Goal: Transaction & Acquisition: Purchase product/service

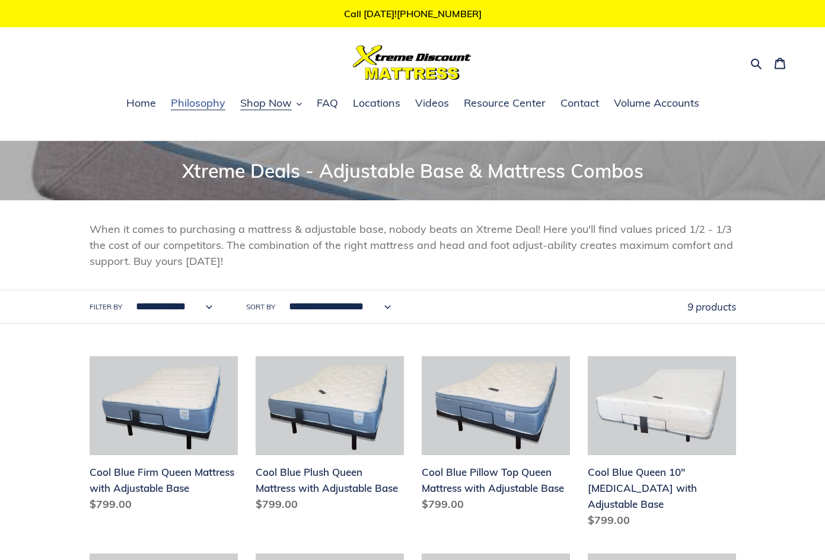
click at [187, 107] on span "Philosophy" at bounding box center [198, 103] width 55 height 14
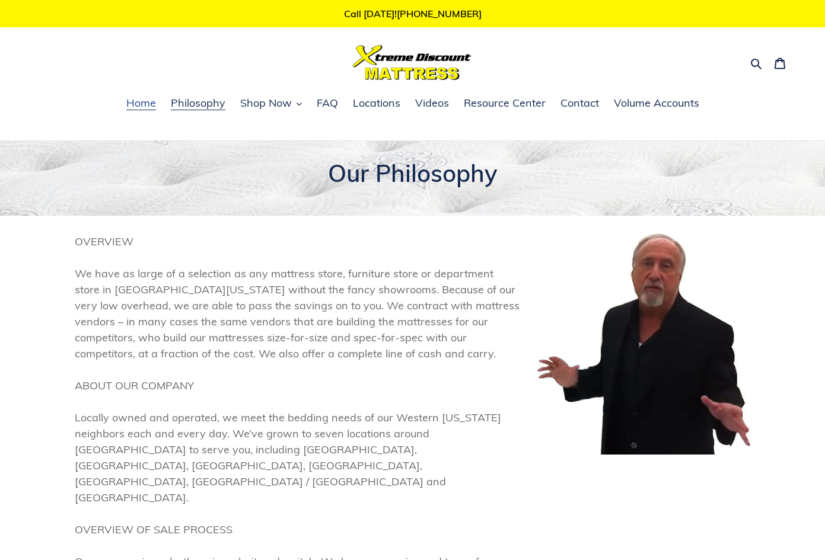
click at [157, 104] on link "Home" at bounding box center [140, 104] width 41 height 18
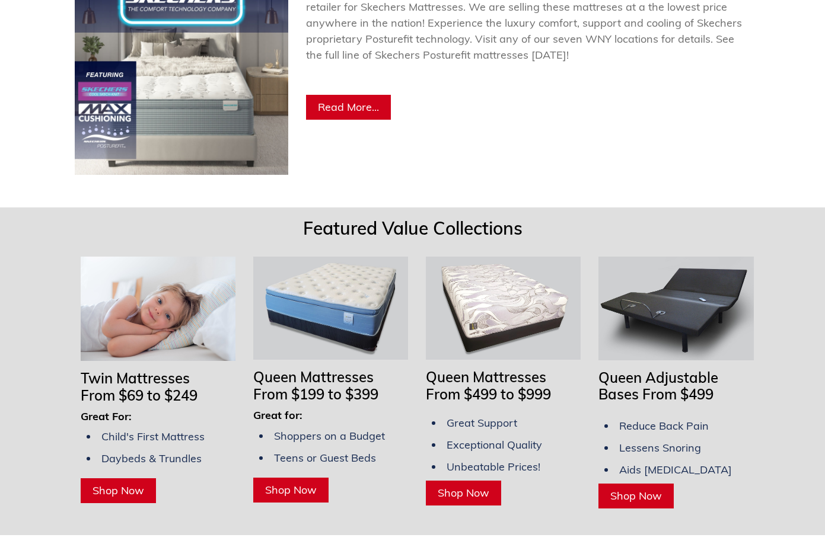
scroll to position [746, 0]
click at [640, 489] on span "Shop Now" at bounding box center [636, 496] width 52 height 14
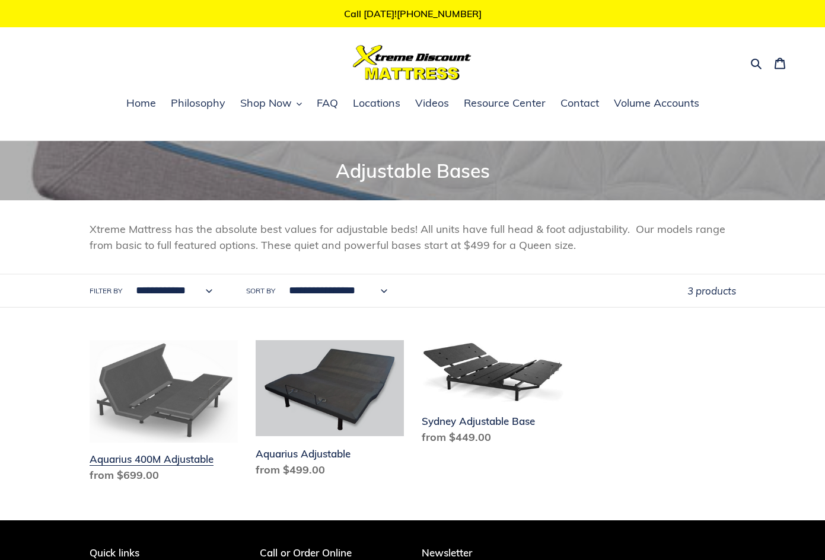
click at [156, 395] on link "Aquarius 400M Adjustable" at bounding box center [164, 414] width 148 height 148
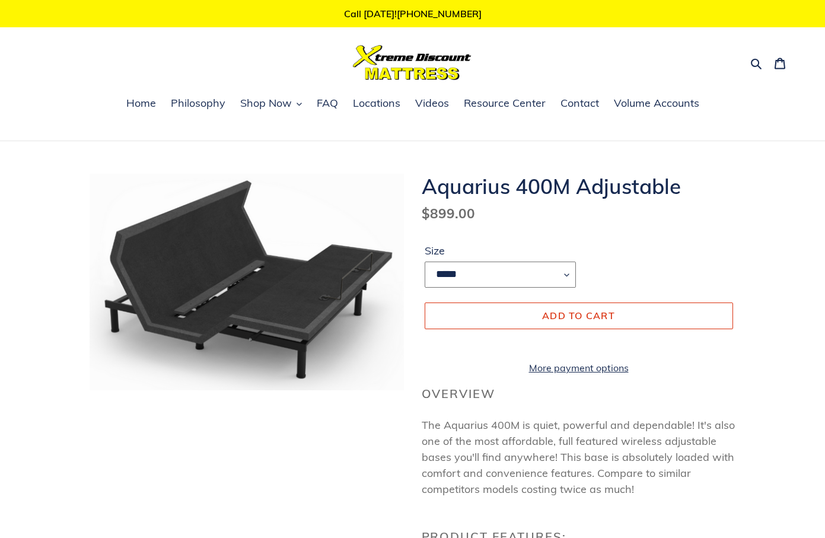
click at [554, 273] on select "***** **** *******" at bounding box center [499, 274] width 151 height 26
select select "*******"
click at [470, 278] on select "***** **** *******" at bounding box center [499, 274] width 151 height 26
click at [452, 279] on select "***** **** *******" at bounding box center [499, 274] width 151 height 26
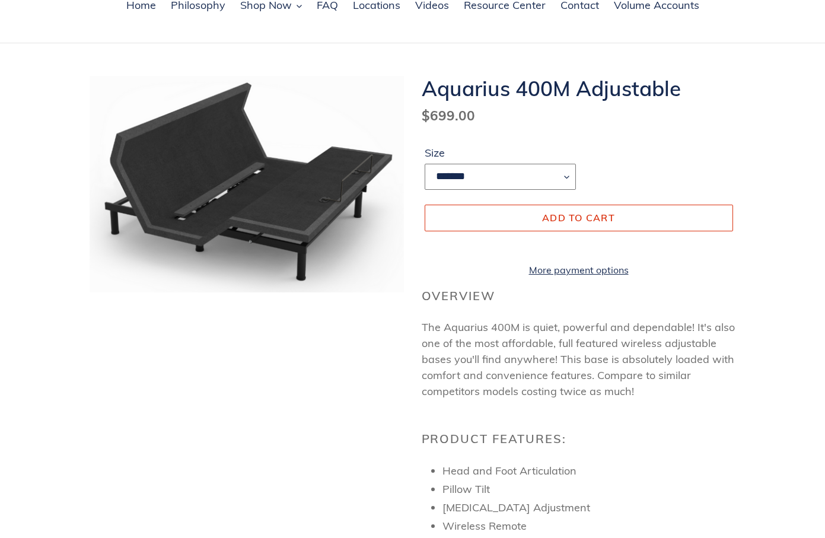
scroll to position [101, 0]
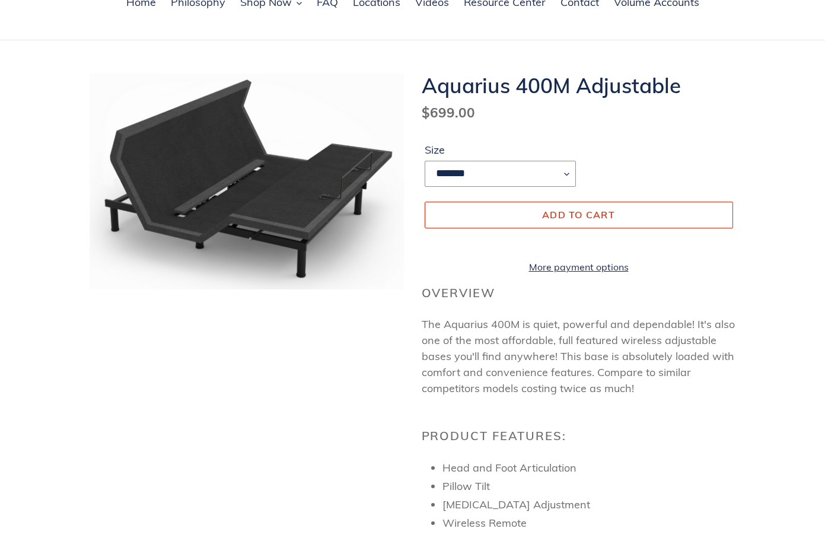
click at [160, 405] on div "Aquarius 400M Adjustable Regular price $699.00 Sale price $899.00 Regular price…" at bounding box center [404, 534] width 664 height 922
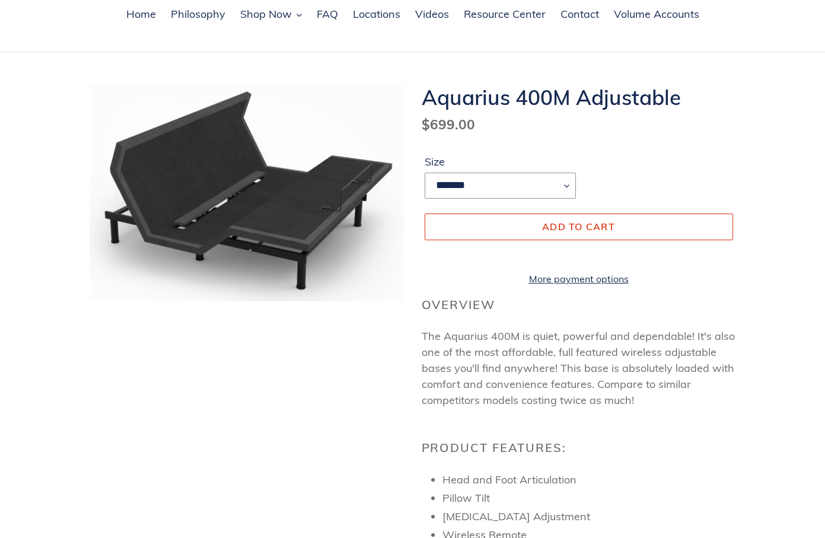
scroll to position [0, 0]
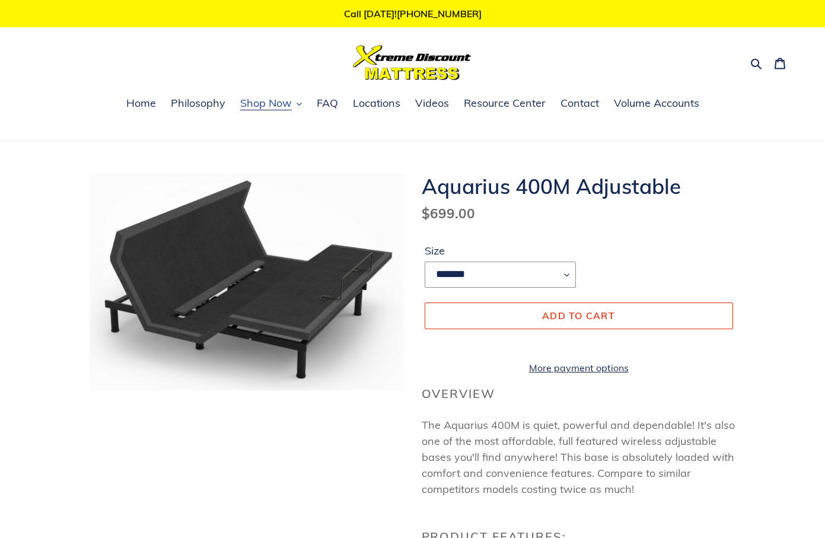
click at [279, 103] on span "Shop Now" at bounding box center [266, 103] width 52 height 14
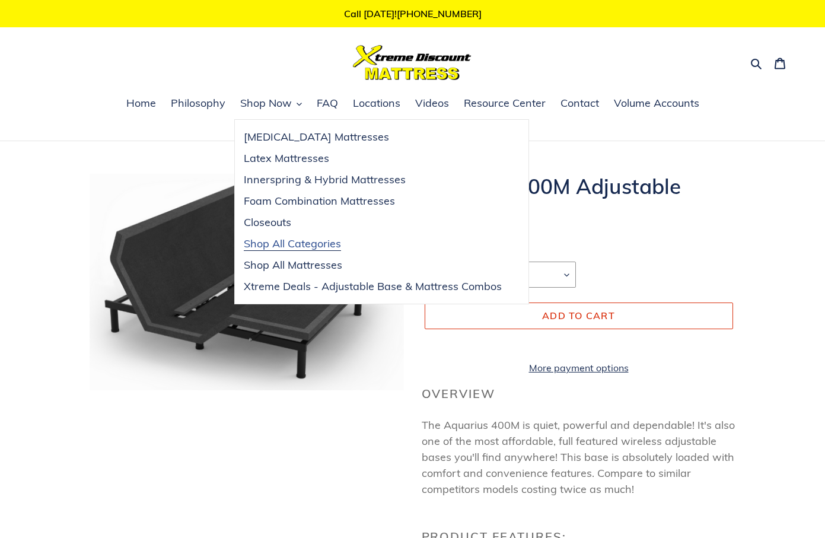
click at [304, 239] on span "Shop All Categories" at bounding box center [292, 244] width 97 height 14
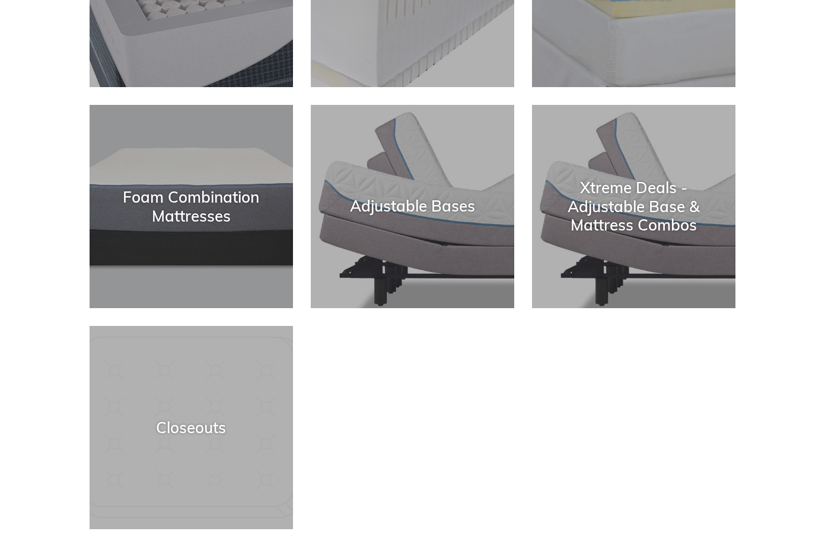
scroll to position [362, 0]
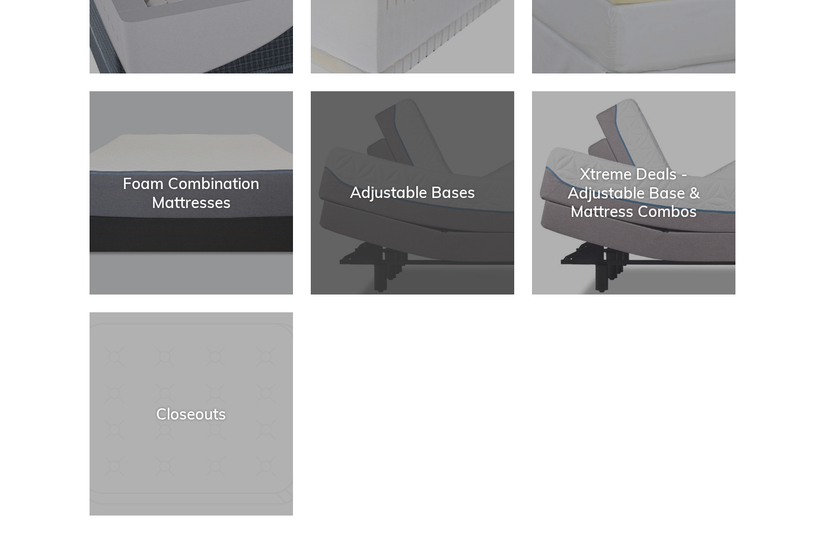
click at [462, 295] on div "Adjustable Bases" at bounding box center [412, 295] width 203 height 0
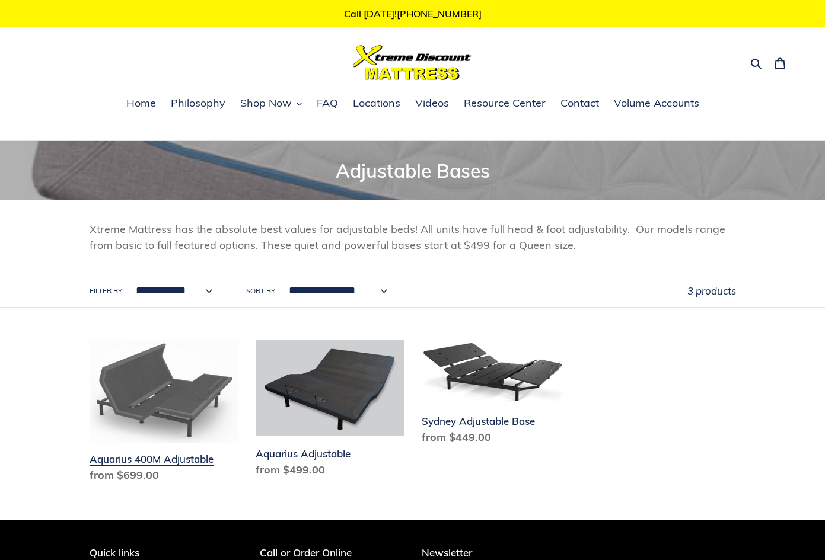
click at [183, 403] on link "Aquarius 400M Adjustable" at bounding box center [164, 414] width 148 height 148
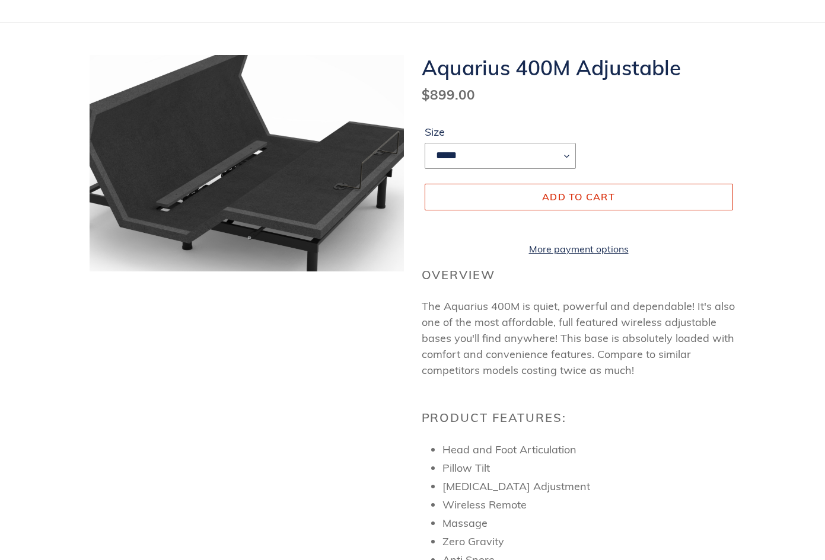
scroll to position [119, 0]
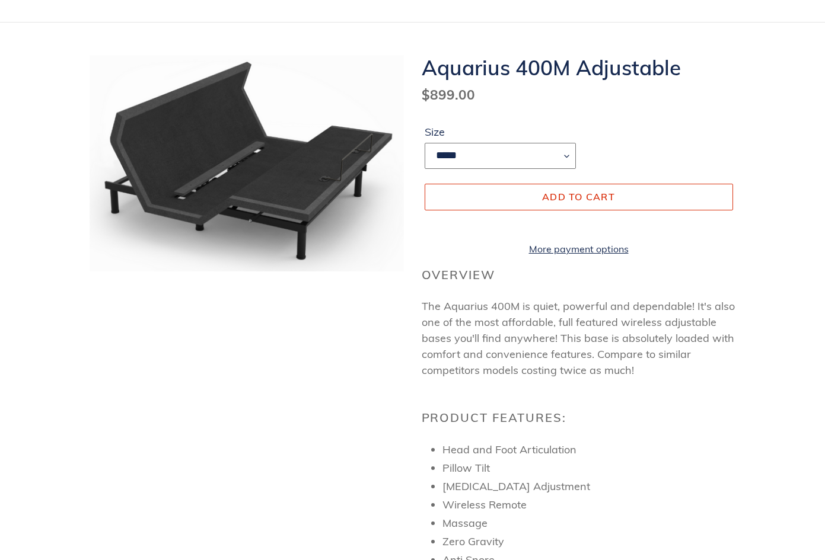
select select "*******"
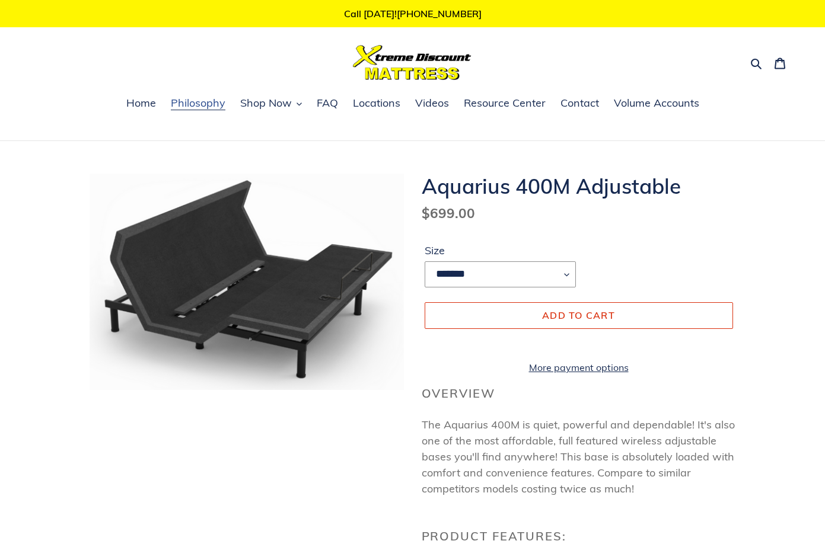
click at [181, 100] on span "Philosophy" at bounding box center [198, 103] width 55 height 14
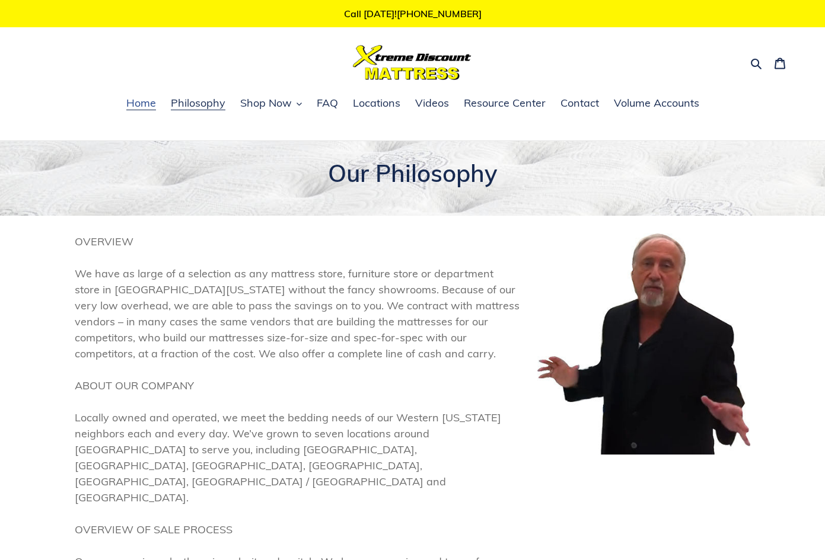
click at [152, 105] on span "Home" at bounding box center [141, 103] width 30 height 14
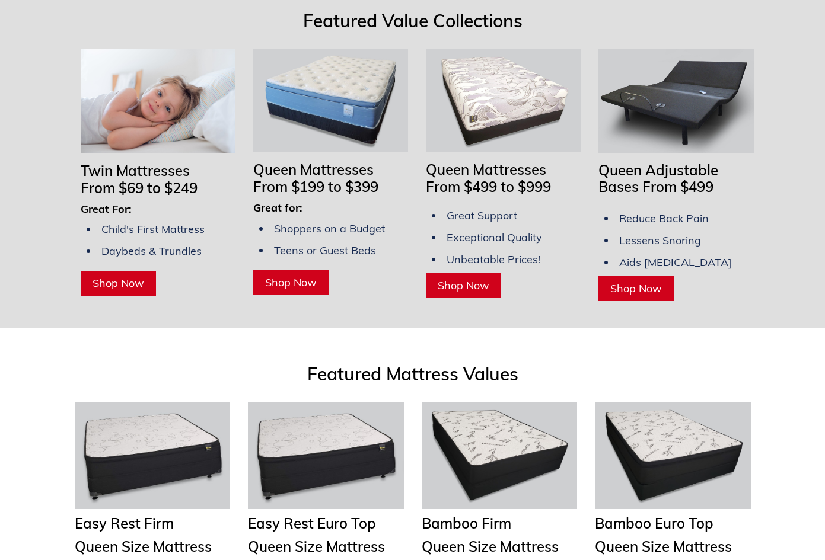
scroll to position [956, 0]
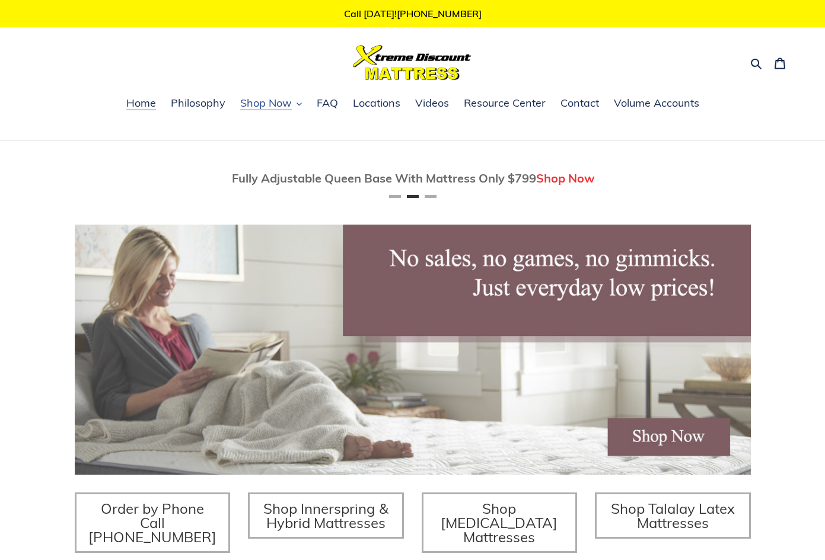
scroll to position [0, 676]
click at [298, 102] on icon "button" at bounding box center [298, 103] width 5 height 5
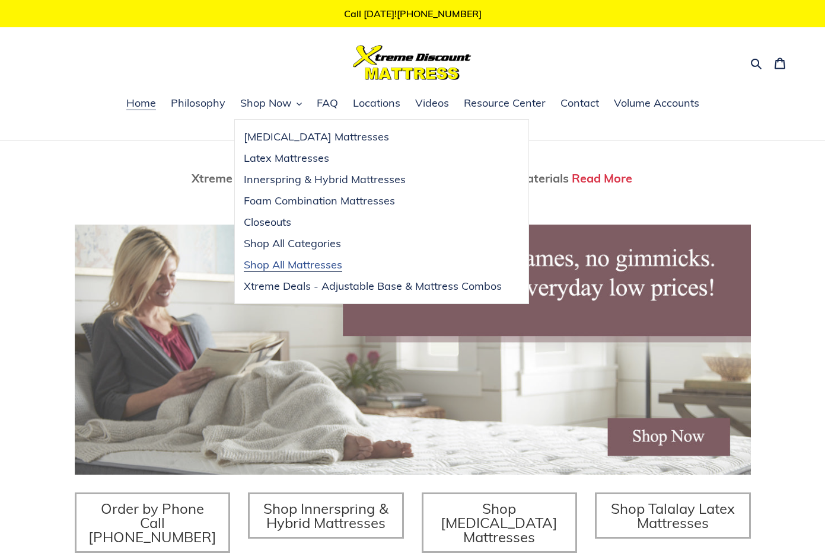
scroll to position [0, 1352]
click at [308, 250] on span "Shop All Categories" at bounding box center [292, 244] width 97 height 14
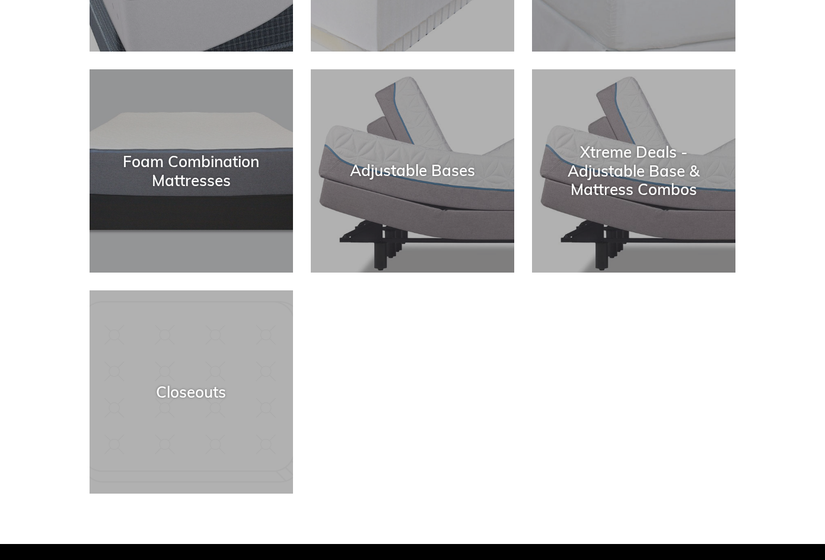
scroll to position [384, 0]
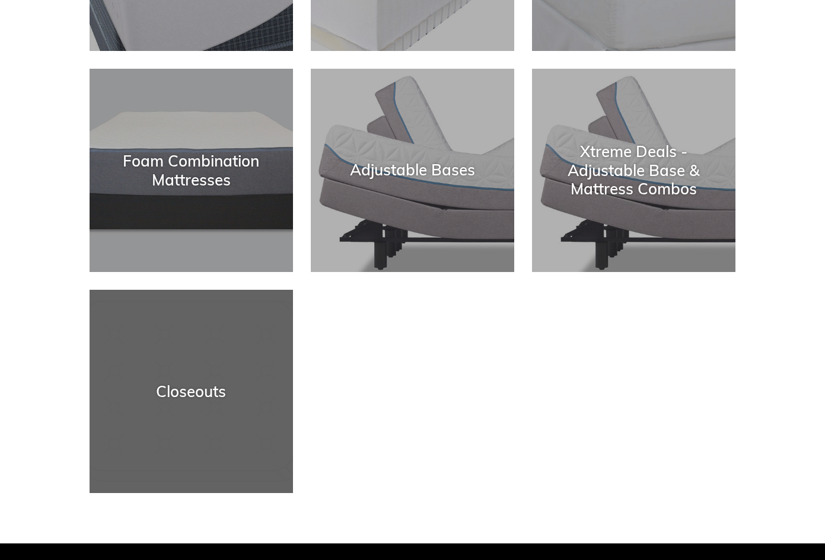
click at [260, 493] on div "Closeouts" at bounding box center [191, 493] width 203 height 0
click at [200, 390] on div "Closeouts" at bounding box center [191, 391] width 203 height 18
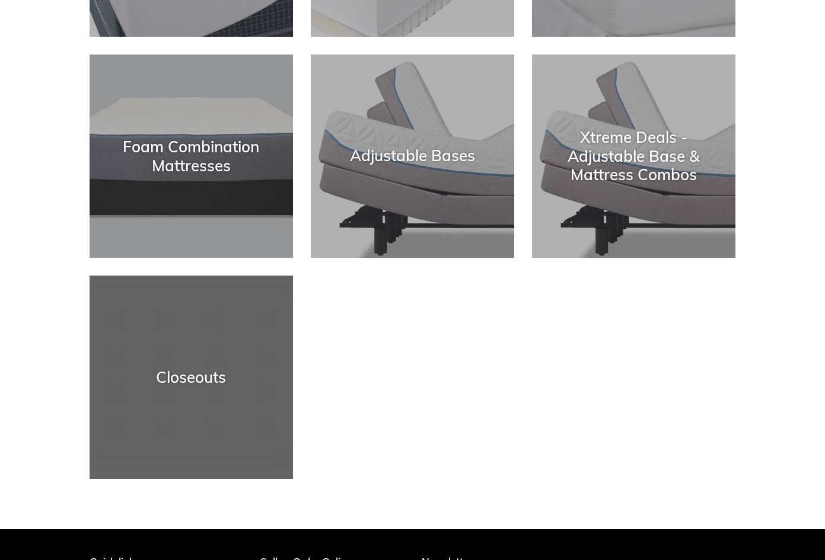
scroll to position [456, 0]
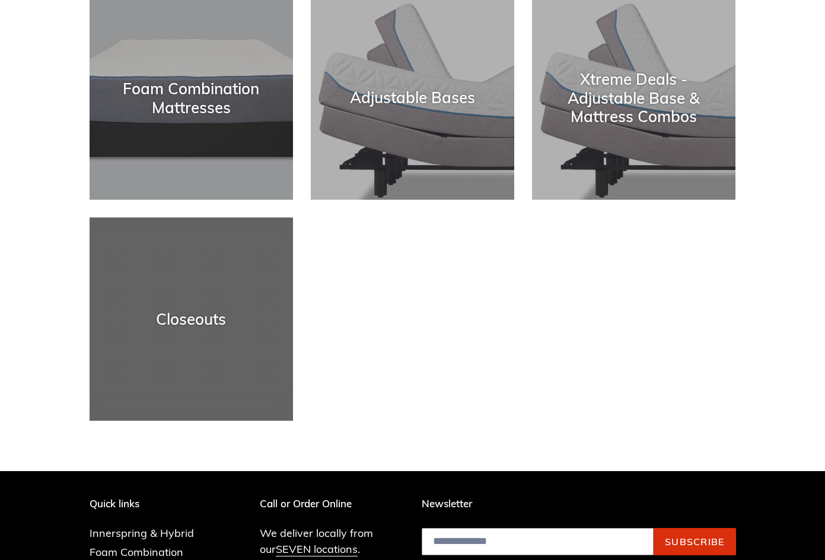
click at [174, 421] on div "Closeouts" at bounding box center [191, 421] width 203 height 0
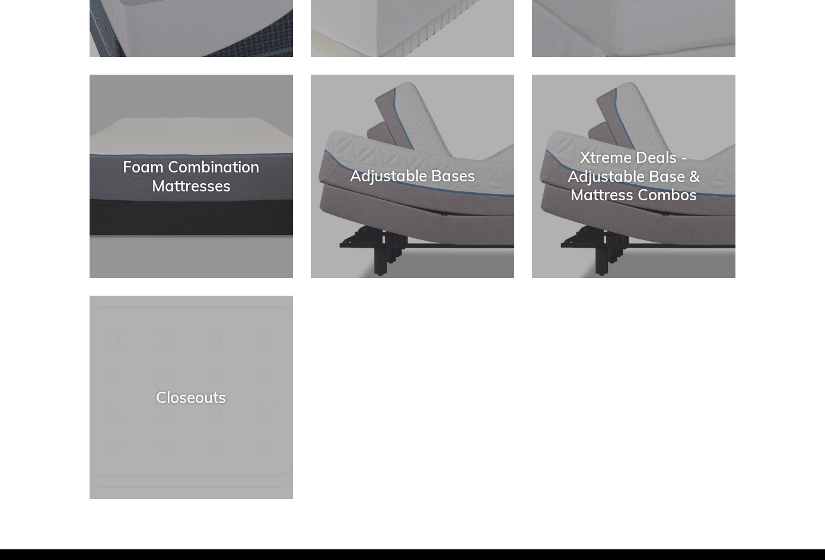
scroll to position [369, 0]
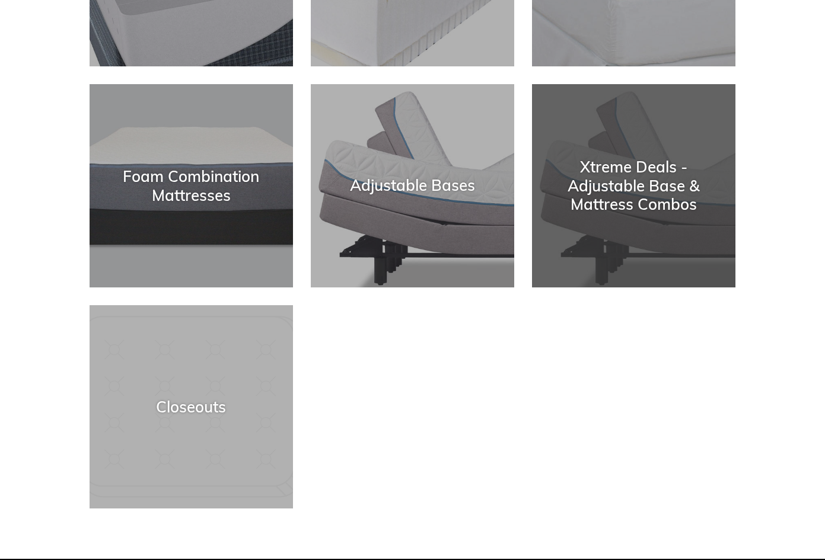
click at [655, 193] on div "Xtreme Deals - Adjustable Base & Mattress Combos" at bounding box center [633, 186] width 203 height 56
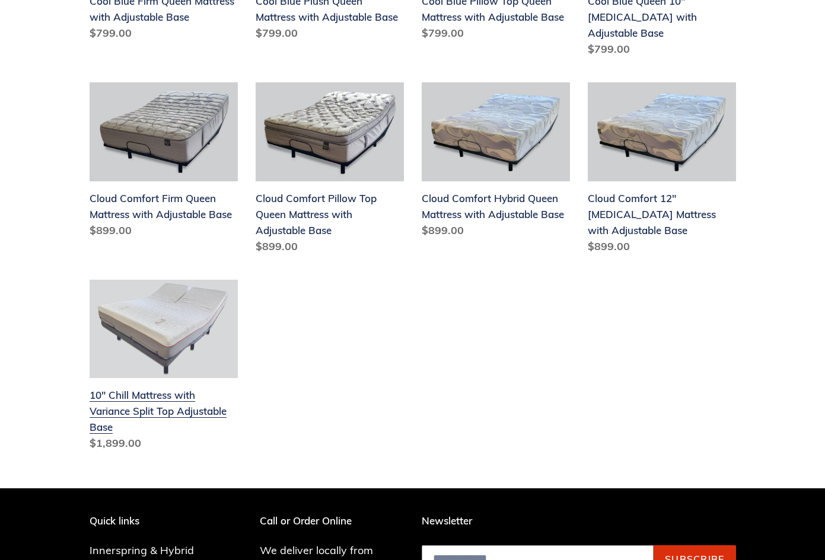
scroll to position [471, 0]
click at [212, 308] on link "10" Chill Mattress with Variance Split Top Adjustable Base" at bounding box center [164, 368] width 148 height 177
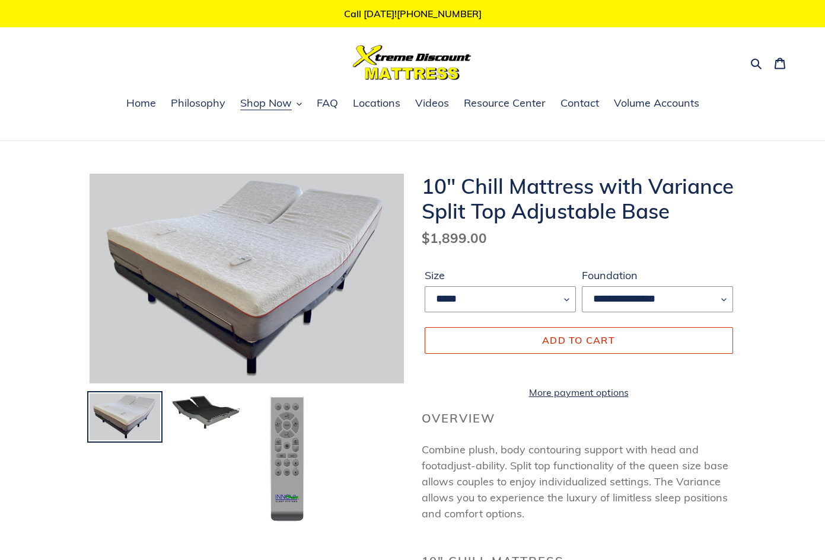
click at [199, 421] on img at bounding box center [206, 411] width 73 height 39
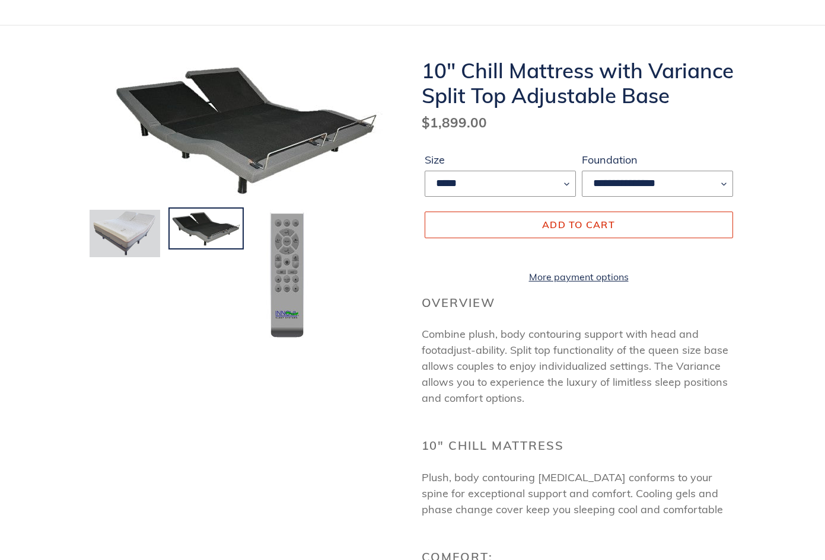
scroll to position [116, 0]
click at [136, 225] on img at bounding box center [124, 233] width 73 height 50
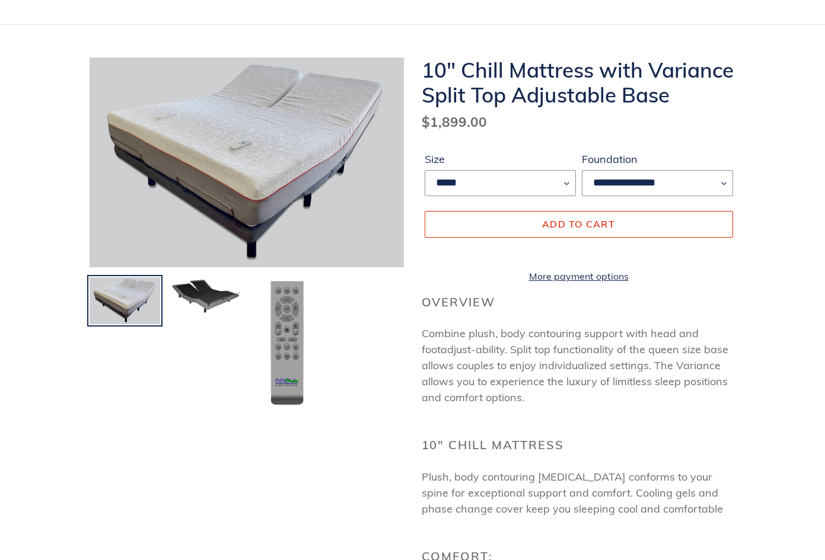
scroll to position [0, 0]
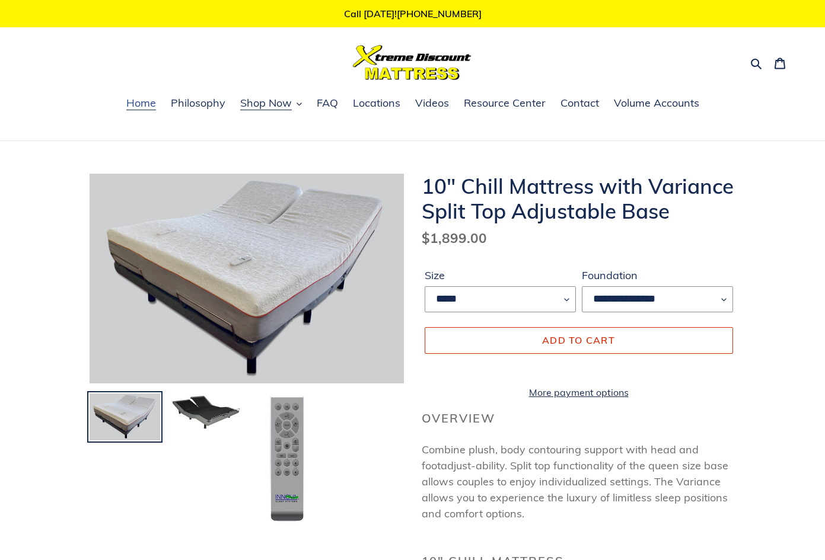
click at [155, 102] on span "Home" at bounding box center [141, 103] width 30 height 14
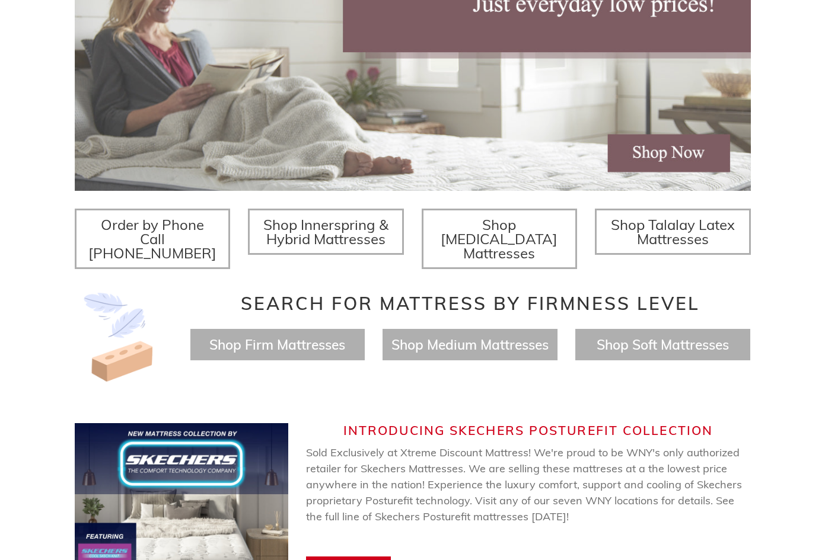
scroll to position [369, 0]
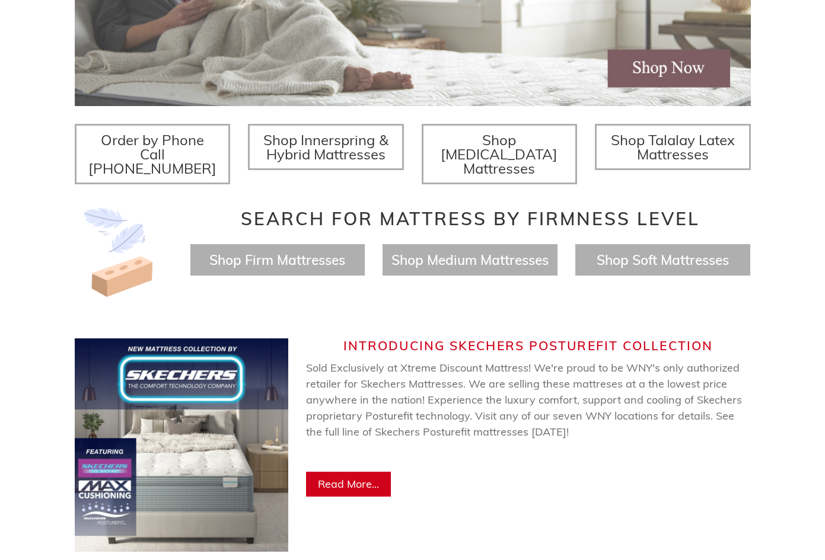
click at [308, 145] on span "Shop Innerspring & Hybrid Mattresses" at bounding box center [325, 147] width 125 height 32
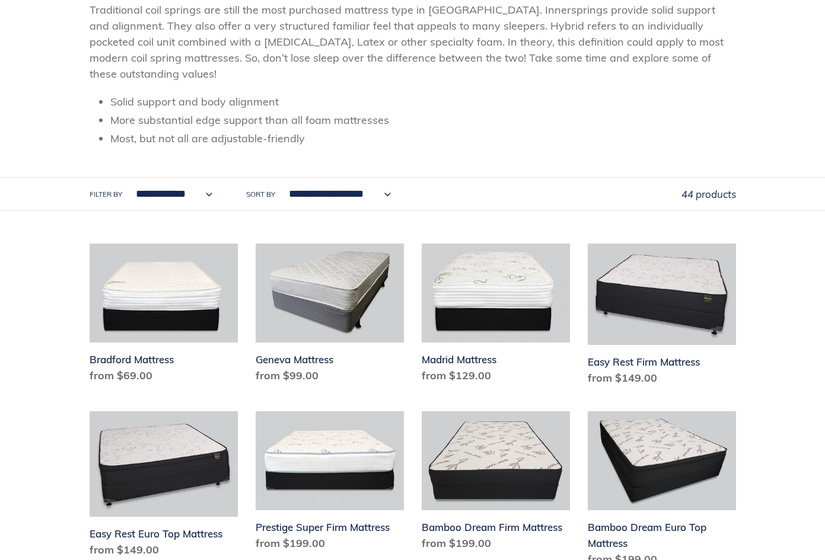
scroll to position [219, 0]
select select "**********"
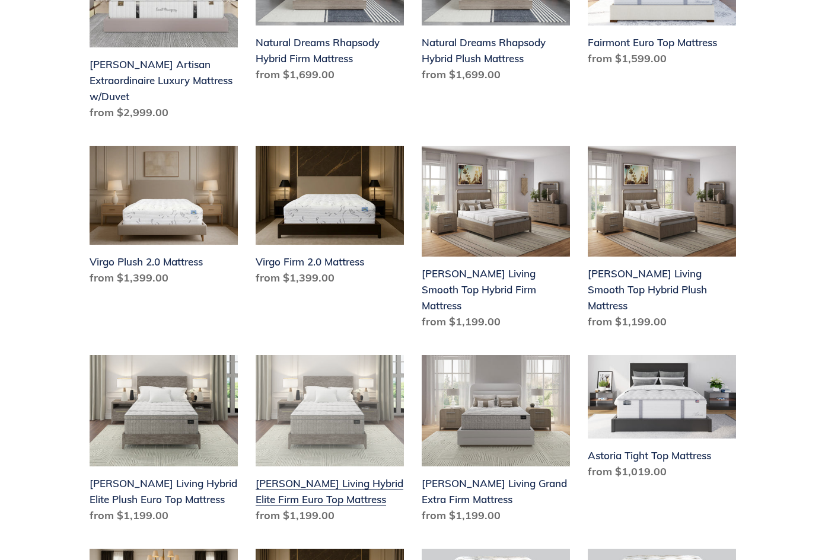
scroll to position [536, 0]
click at [292, 477] on link "Scott Living Hybrid Elite Firm Euro Top Mattress" at bounding box center [329, 441] width 148 height 173
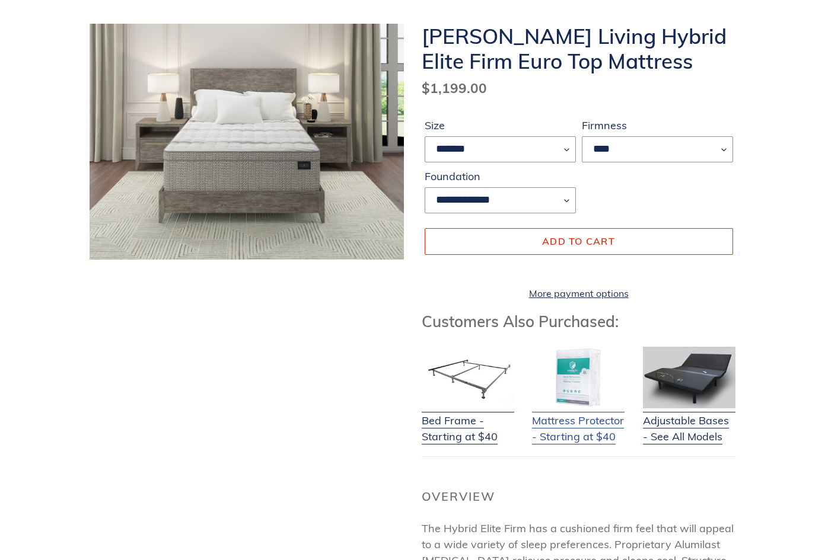
scroll to position [150, 0]
click at [605, 442] on link "Mattress Protector - Starting at $40" at bounding box center [578, 421] width 92 height 47
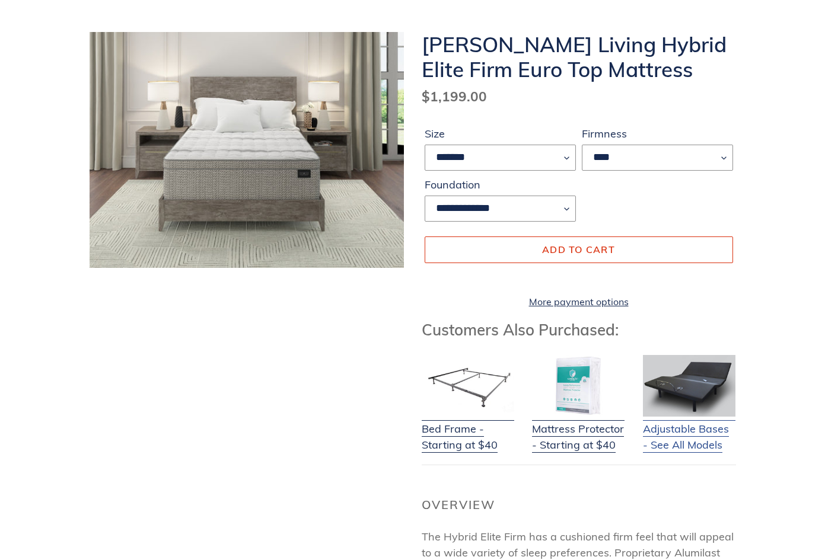
click at [684, 453] on link "Adjustable Bases - See All Models" at bounding box center [689, 429] width 92 height 47
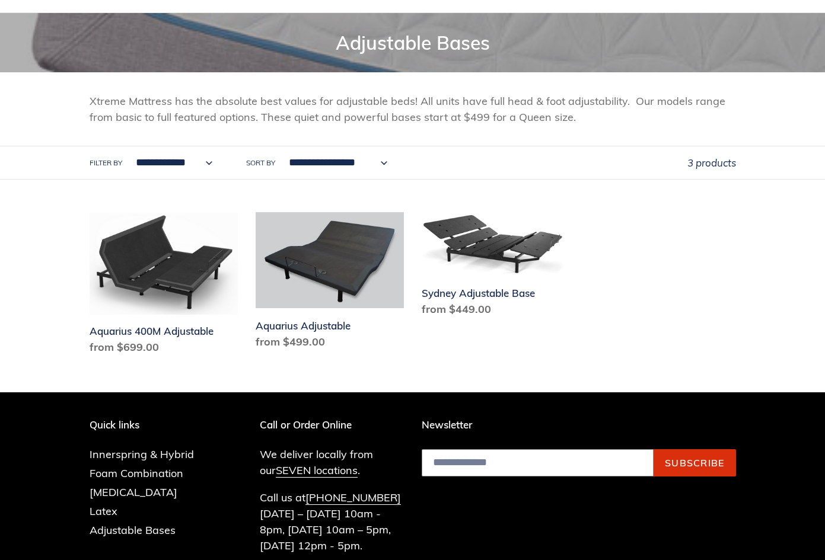
scroll to position [128, 0]
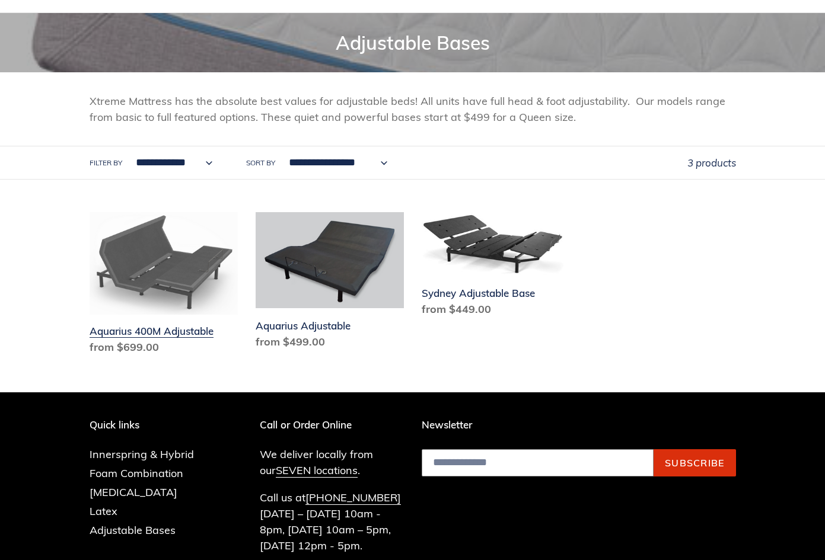
click at [187, 296] on link "Aquarius 400M Adjustable" at bounding box center [164, 286] width 148 height 148
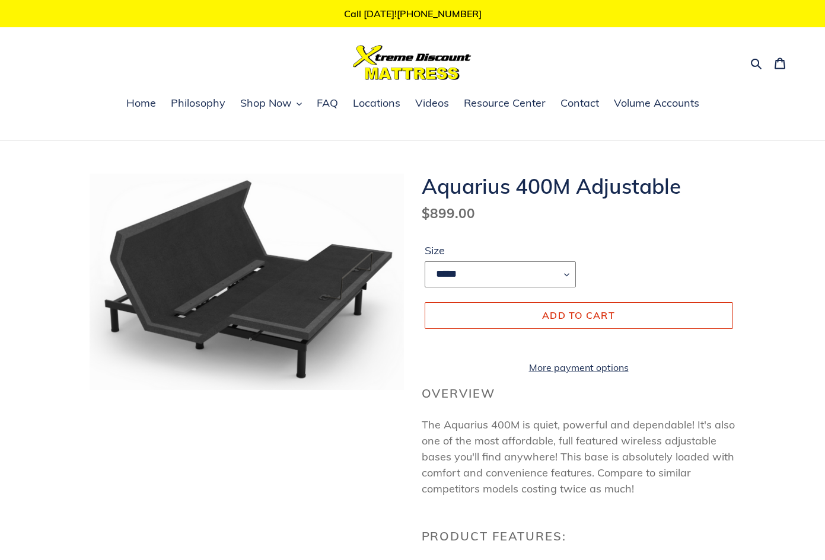
select select "*******"
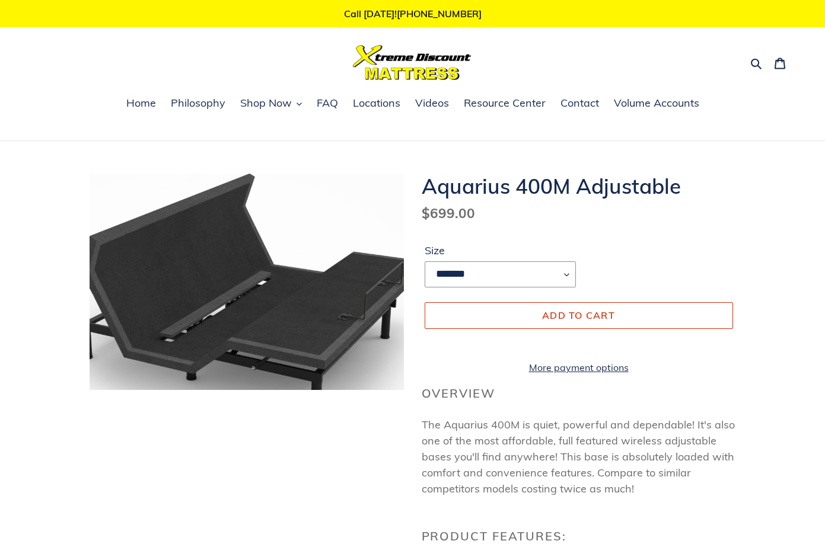
click at [235, 213] on img at bounding box center [248, 297] width 385 height 265
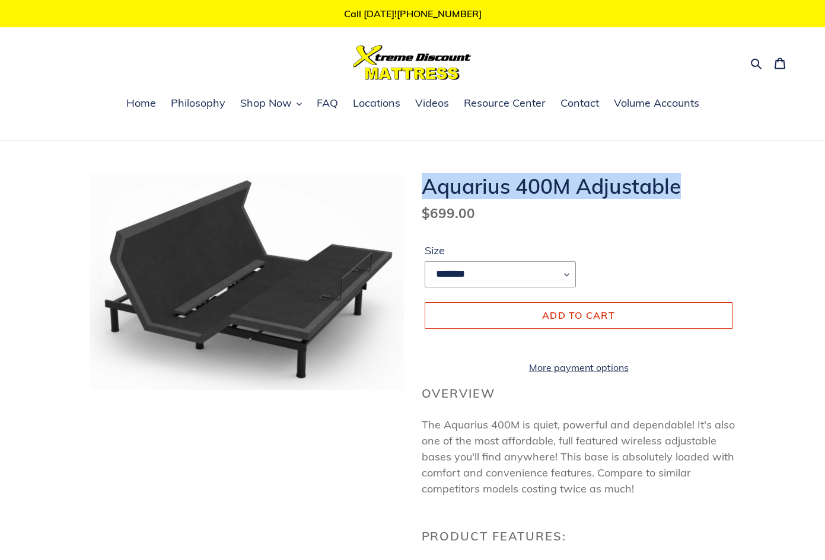
drag, startPoint x: 423, startPoint y: 186, endPoint x: 701, endPoint y: 196, distance: 278.2
click at [701, 196] on h1 "Aquarius 400M Adjustable" at bounding box center [578, 186] width 314 height 25
copy h1 "Aquarius 400M Adjustable"
